Goal: Find contact information: Find contact information

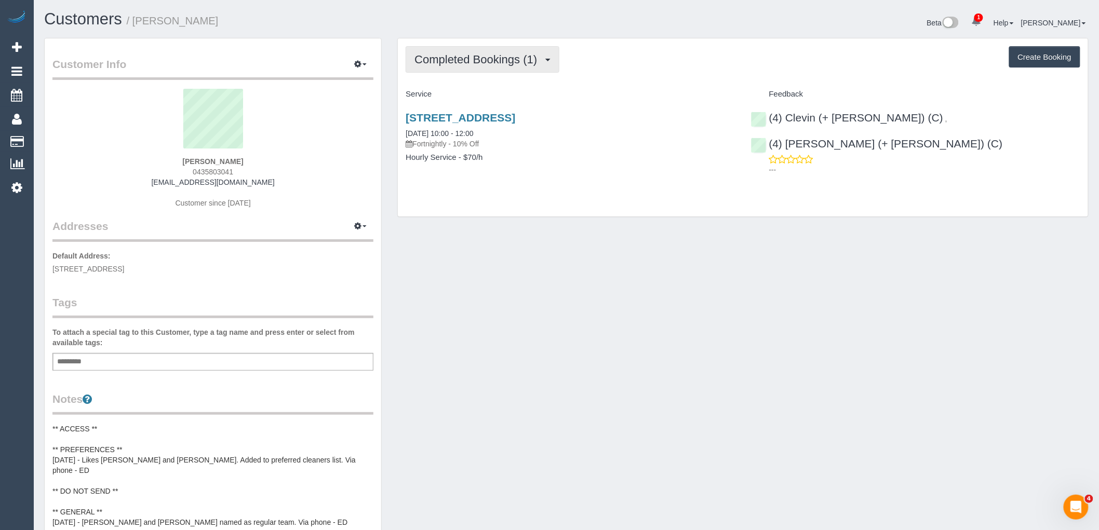
click at [501, 50] on button "Completed Bookings (1)" at bounding box center [483, 59] width 154 height 26
click at [630, 91] on h4 "Service" at bounding box center [570, 94] width 329 height 9
drag, startPoint x: 195, startPoint y: 169, endPoint x: 170, endPoint y: 169, distance: 24.9
click at [170, 169] on div "[PERSON_NAME] 0435803041 [EMAIL_ADDRESS][DOMAIN_NAME] Customer since [DATE]" at bounding box center [212, 154] width 321 height 130
copy span "0435803041"
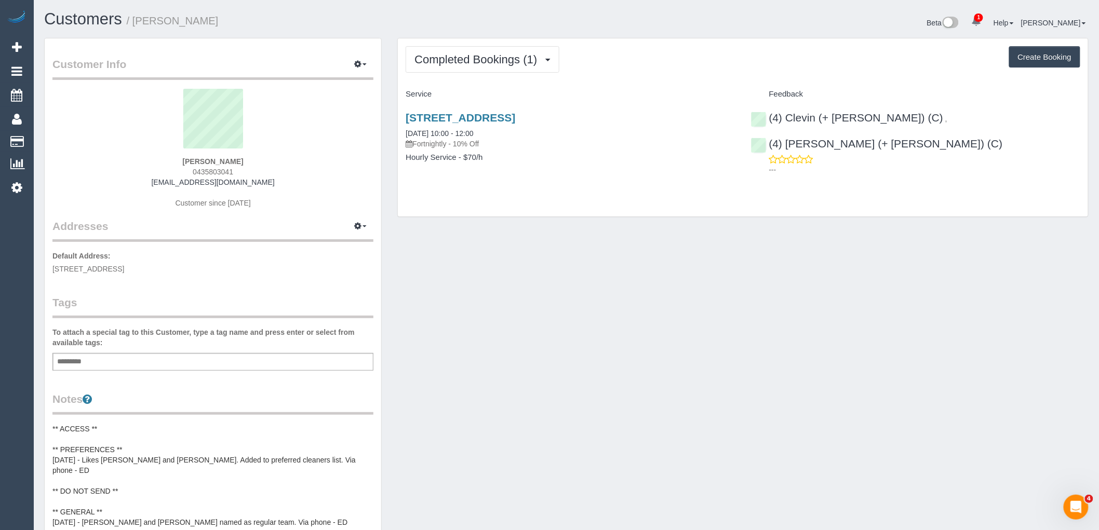
click at [341, 178] on div "Rekha Raghuram 0435803041 sairrekha@yahoo.co.in Customer since 2025" at bounding box center [212, 154] width 321 height 130
